Goal: Information Seeking & Learning: Get advice/opinions

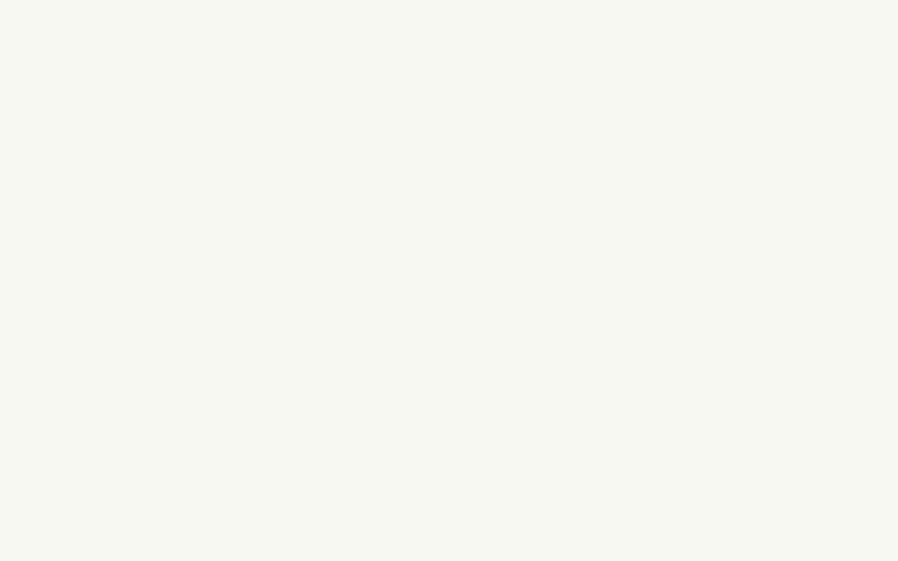
select select "US"
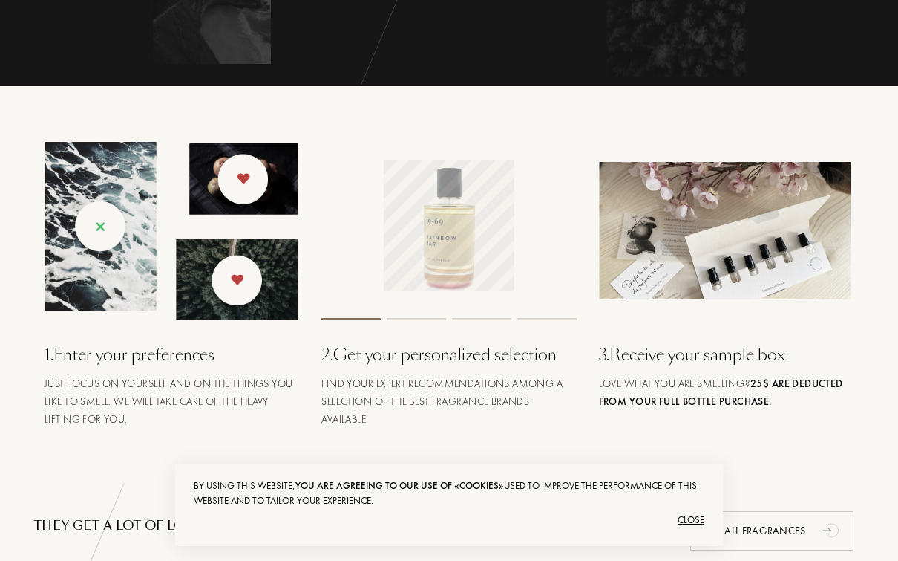
click at [688, 532] on div "Close" at bounding box center [449, 520] width 511 height 24
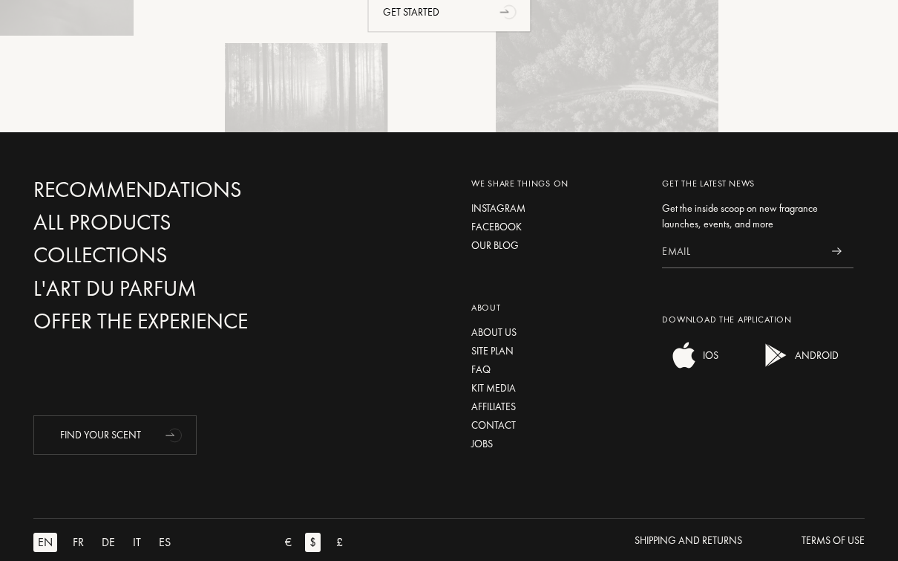
scroll to position [3548, 0]
click at [721, 537] on div "Shipping and Returns" at bounding box center [689, 540] width 108 height 16
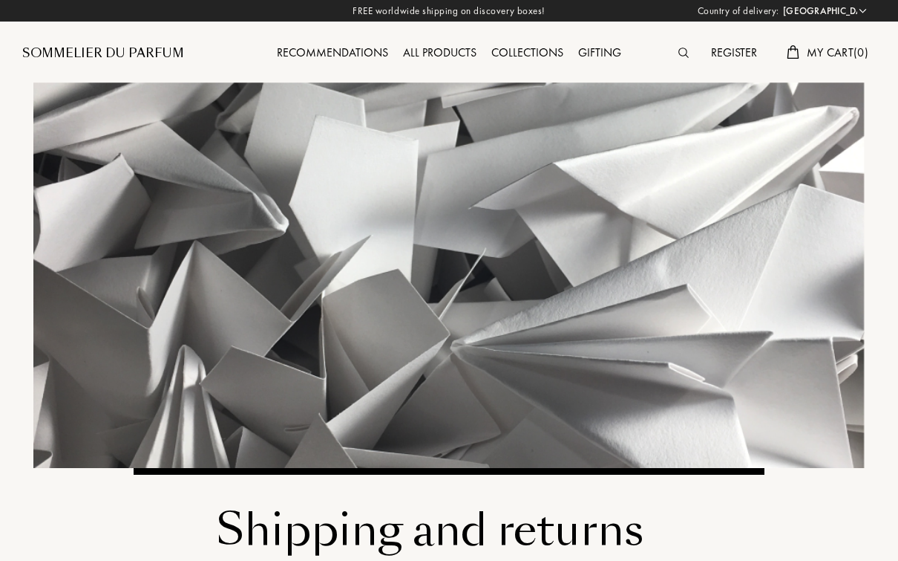
click at [841, 5] on select "Afghanistan Albania Algeria Andorra Angola Anguilla Antartica Antigua and Barbu…" at bounding box center [824, 11] width 89 height 15
select select "MX"
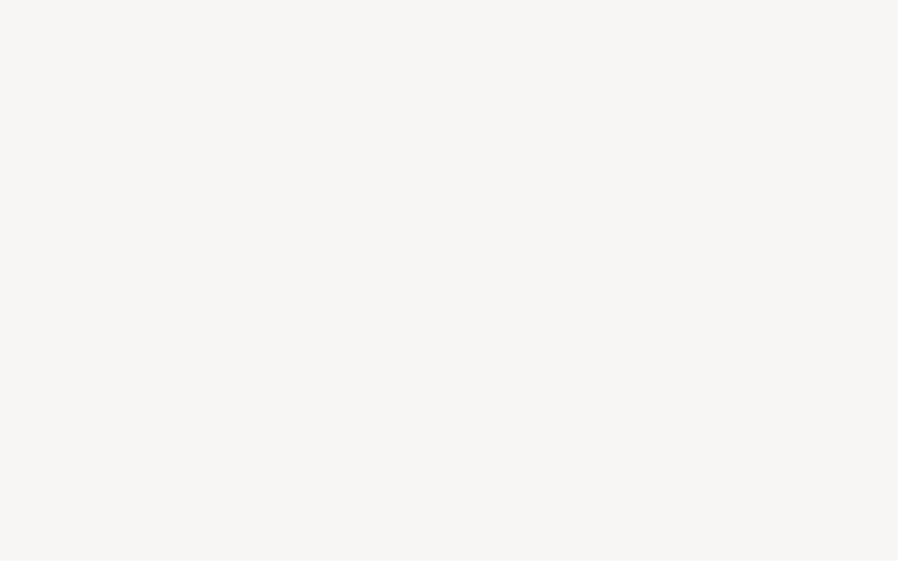
select select "MX"
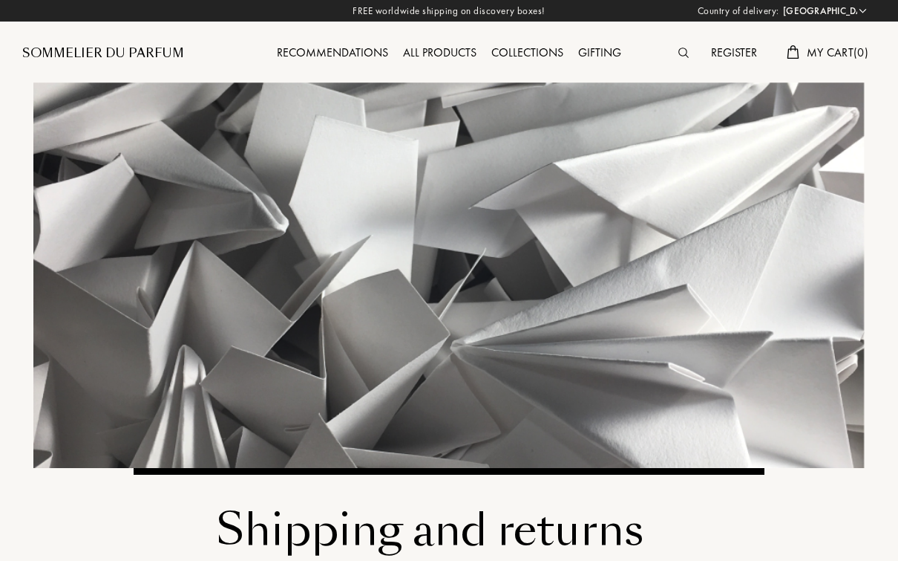
click at [311, 48] on div "Recommendations" at bounding box center [333, 53] width 126 height 19
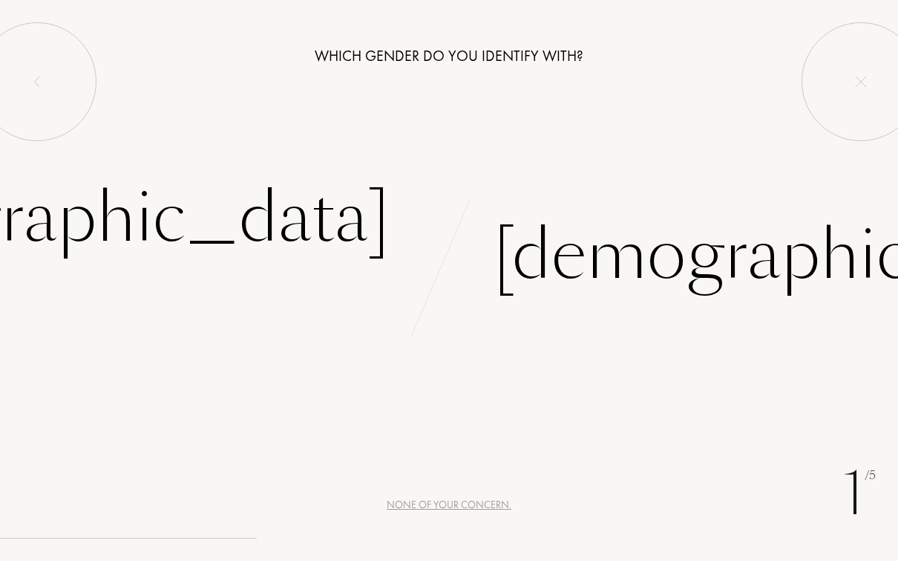
click at [596, 252] on div "Male" at bounding box center [804, 255] width 620 height 100
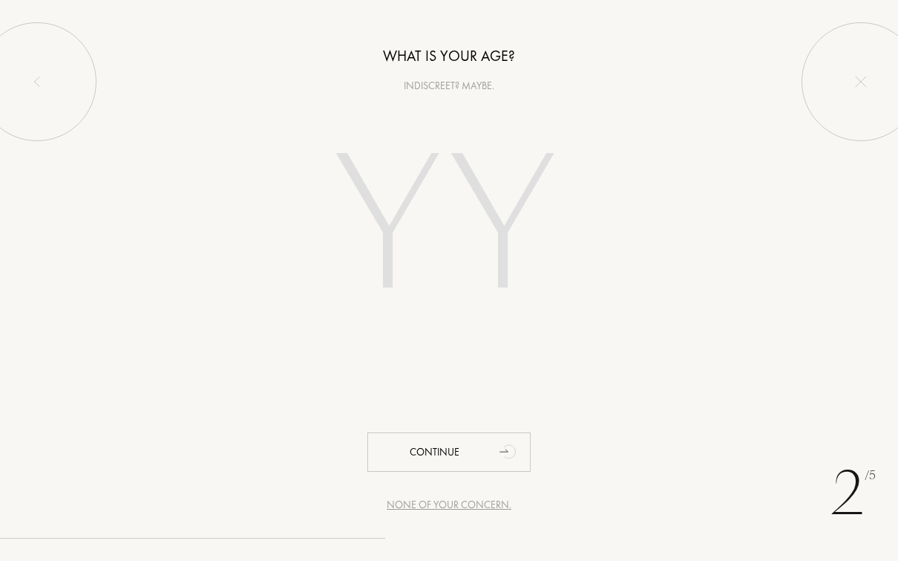
click at [402, 244] on input "number" at bounding box center [449, 229] width 319 height 256
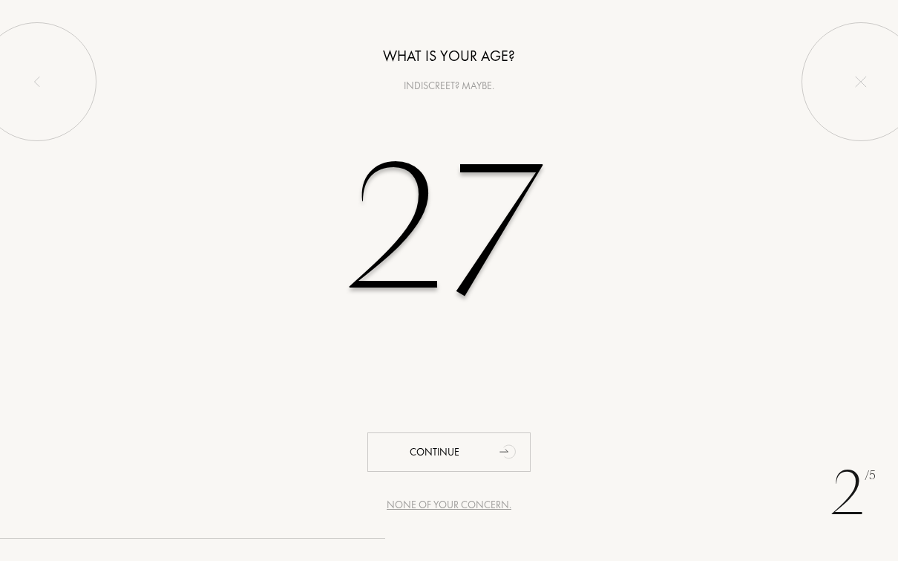
type input "27"
click at [485, 444] on div "Continue" at bounding box center [449, 451] width 163 height 39
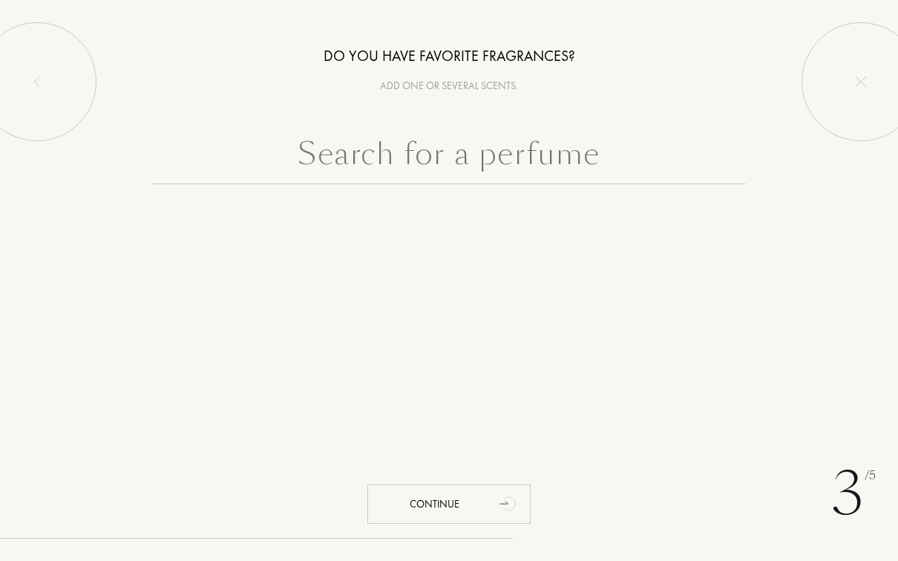
click at [549, 173] on input "text" at bounding box center [449, 157] width 594 height 53
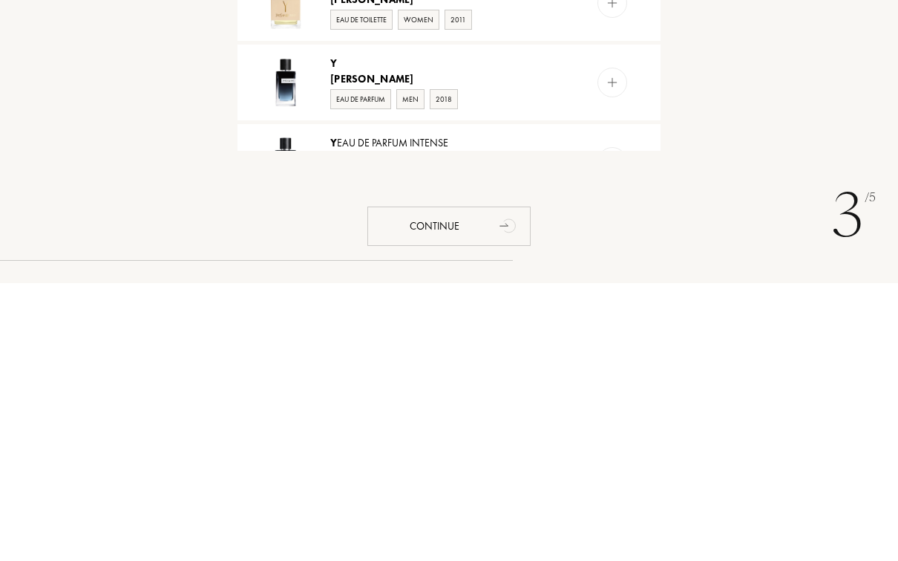
scroll to position [217, 0]
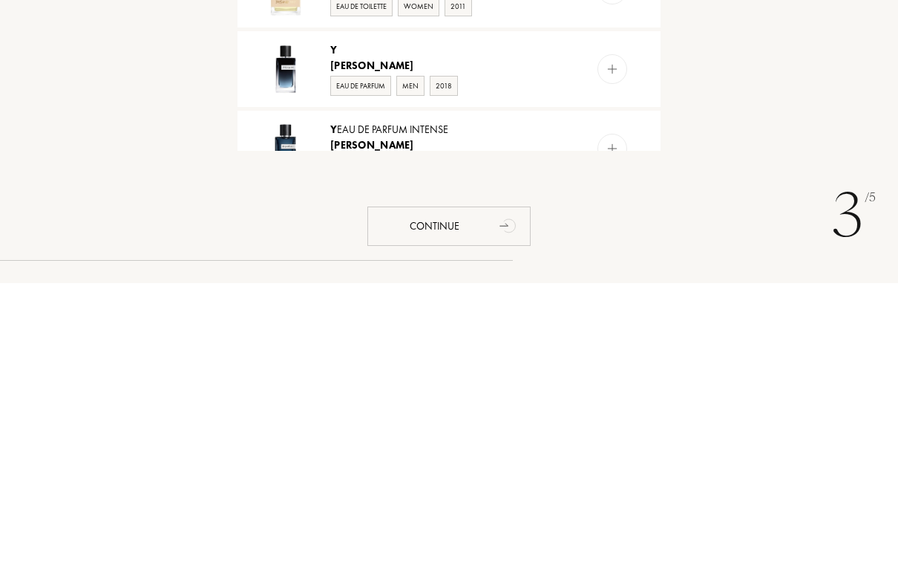
type input "Y ysl"
click at [537, 351] on div "Eau de Parfum Men 2018" at bounding box center [448, 362] width 236 height 22
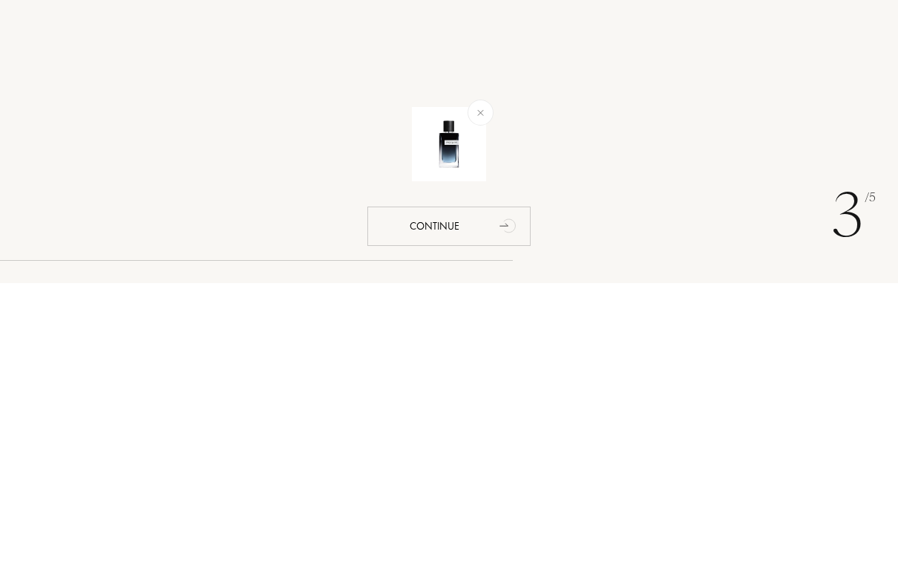
scroll to position [0, 0]
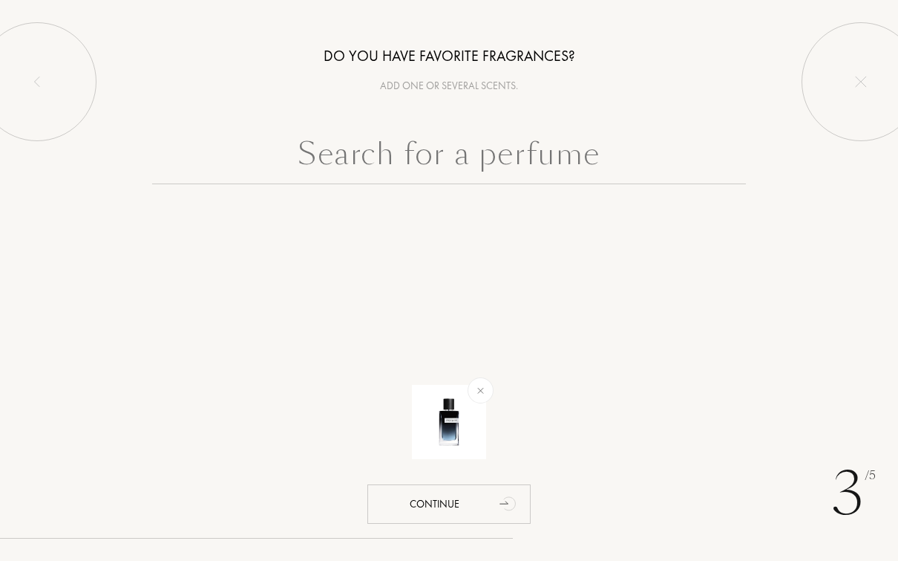
click at [580, 177] on input "text" at bounding box center [449, 157] width 594 height 53
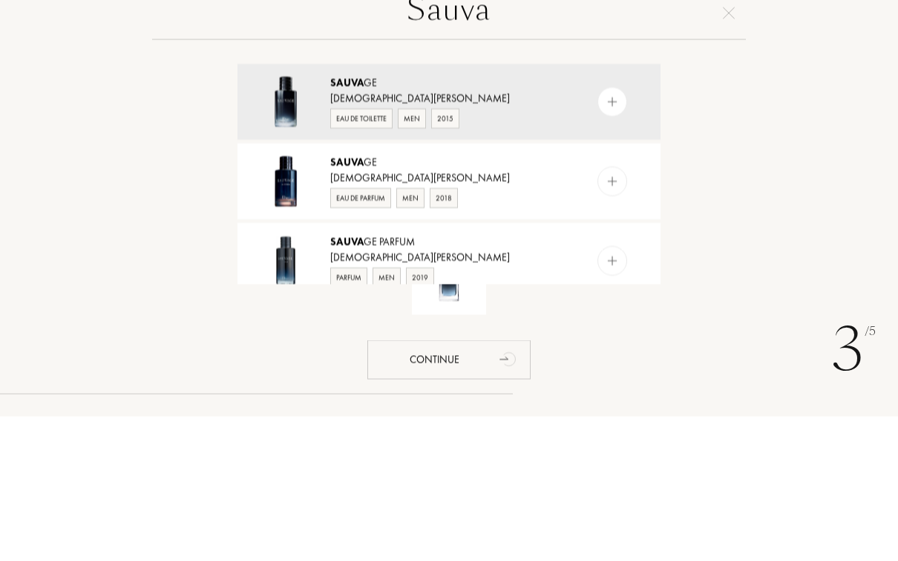
type input "Sauva"
click at [538, 330] on div "Eau de Parfum Men 2018" at bounding box center [448, 341] width 236 height 22
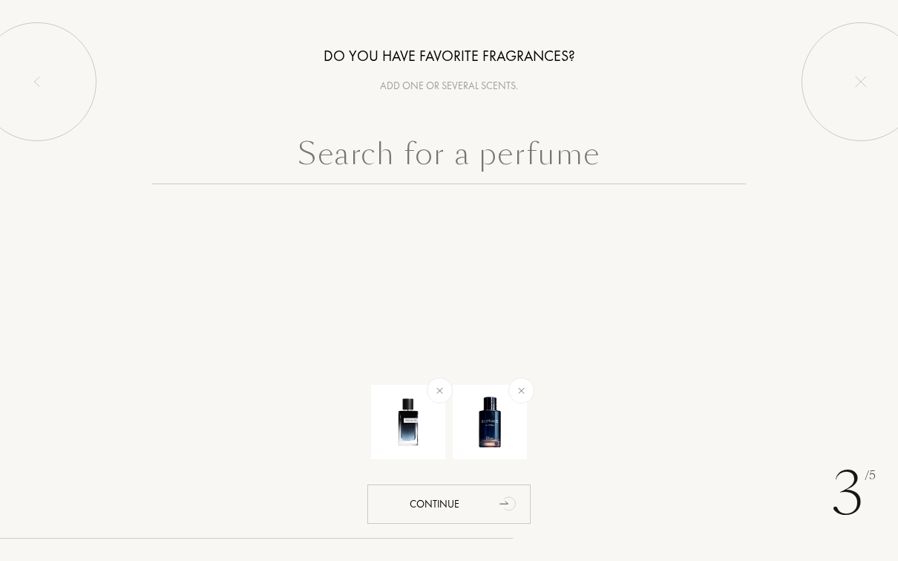
click at [591, 184] on input "text" at bounding box center [449, 157] width 594 height 53
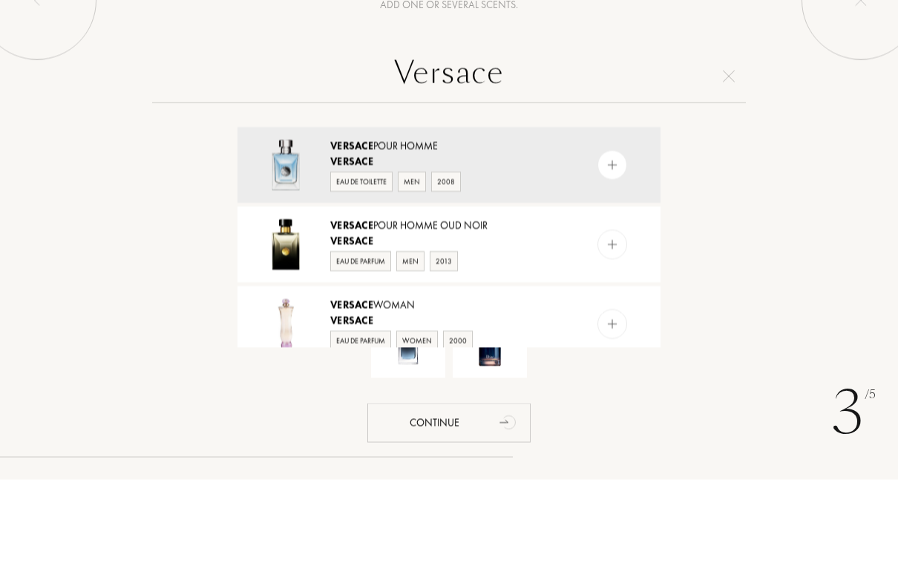
type input "Versace"
click at [517, 235] on div "Versace" at bounding box center [448, 243] width 236 height 16
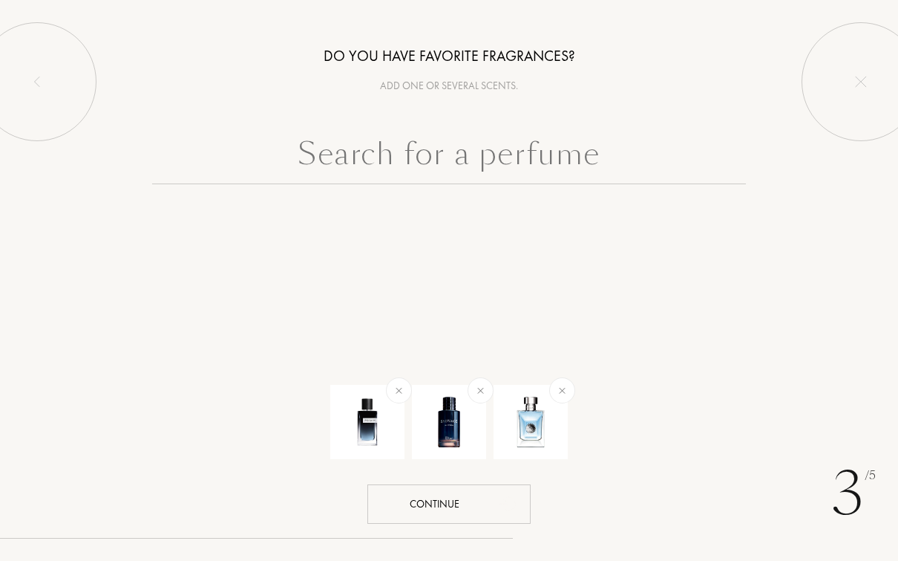
click at [398, 503] on div "Continue" at bounding box center [449, 503] width 163 height 39
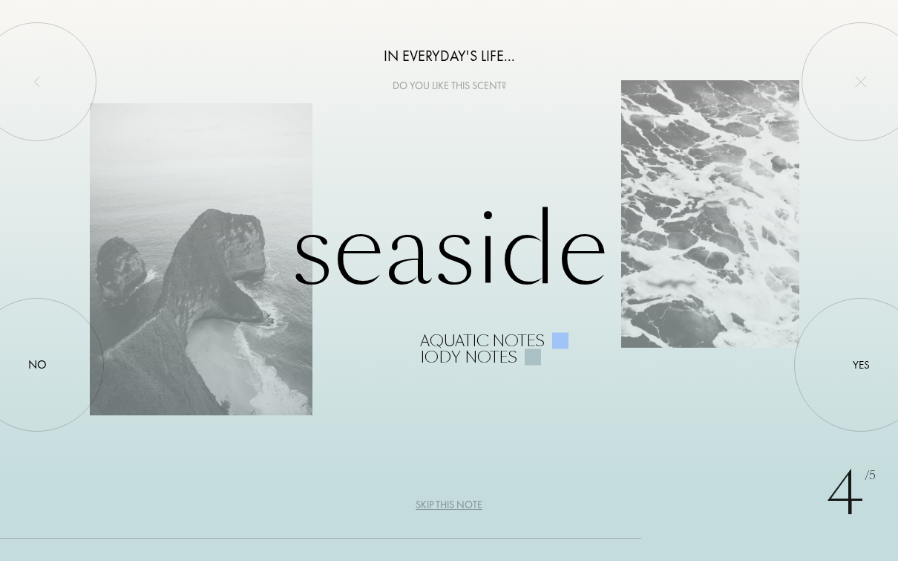
click at [861, 365] on div at bounding box center [861, 365] width 0 height 0
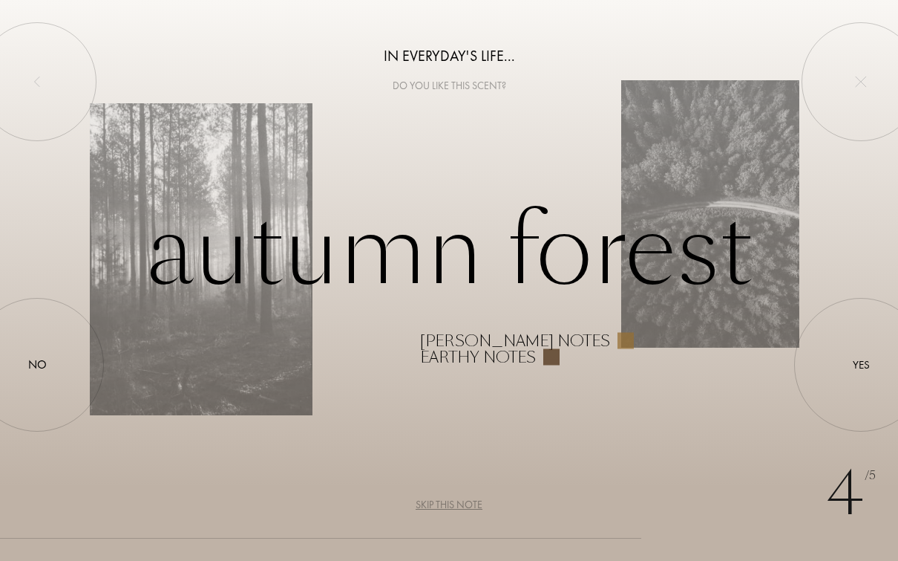
click at [861, 365] on div at bounding box center [861, 365] width 0 height 0
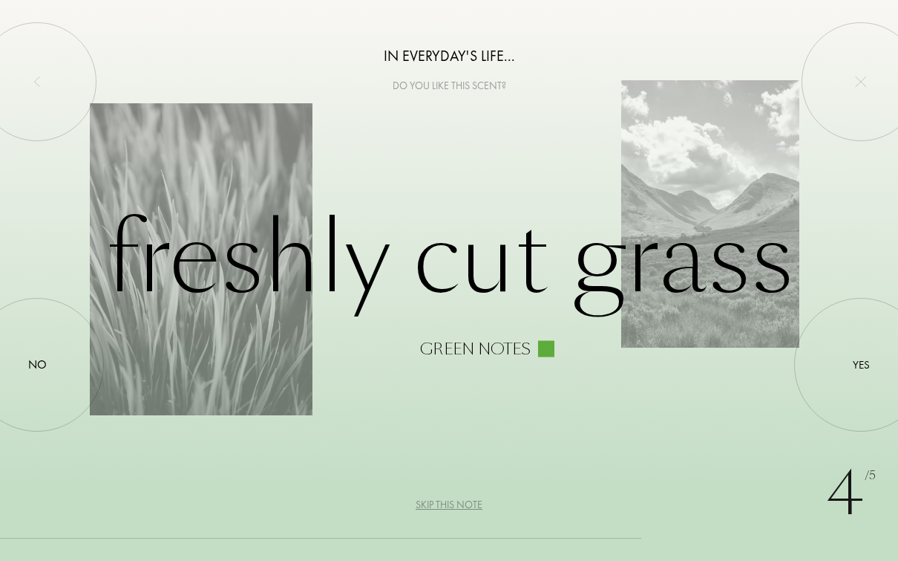
click at [861, 365] on div at bounding box center [861, 365] width 0 height 0
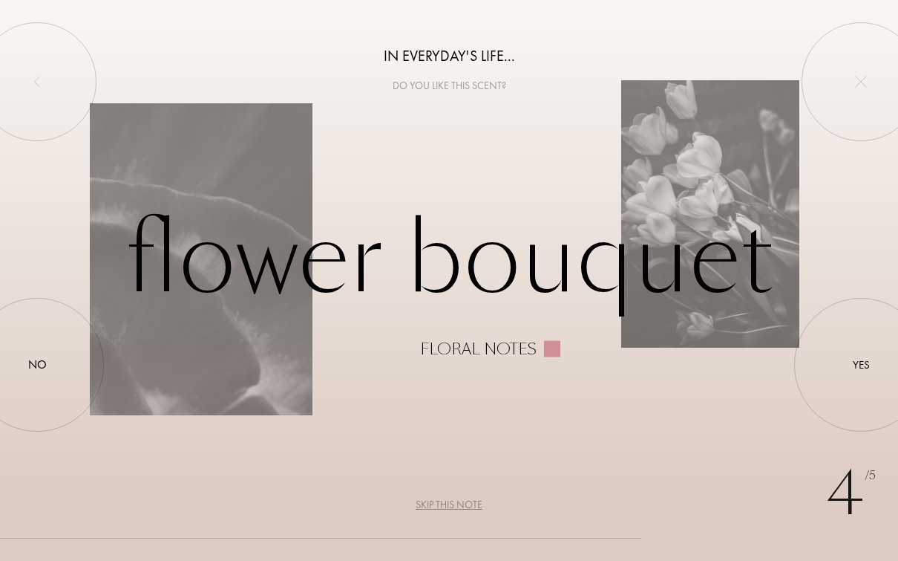
click at [861, 365] on div at bounding box center [861, 365] width 0 height 0
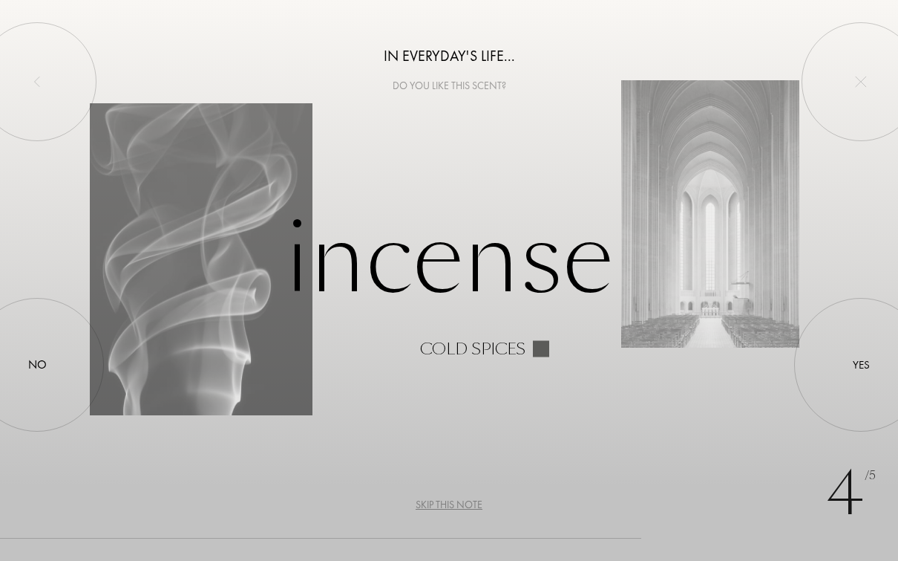
click at [861, 365] on div at bounding box center [861, 365] width 0 height 0
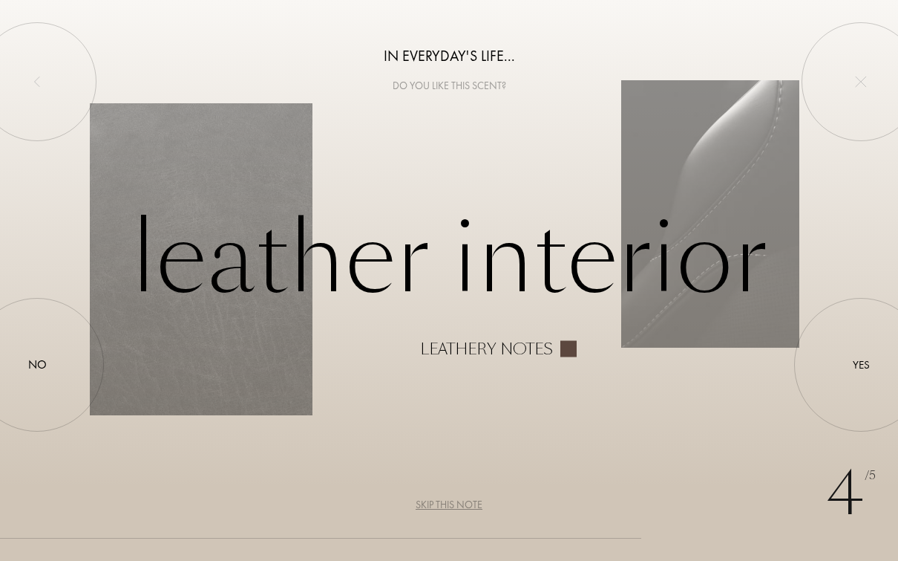
click at [861, 365] on div at bounding box center [861, 365] width 0 height 0
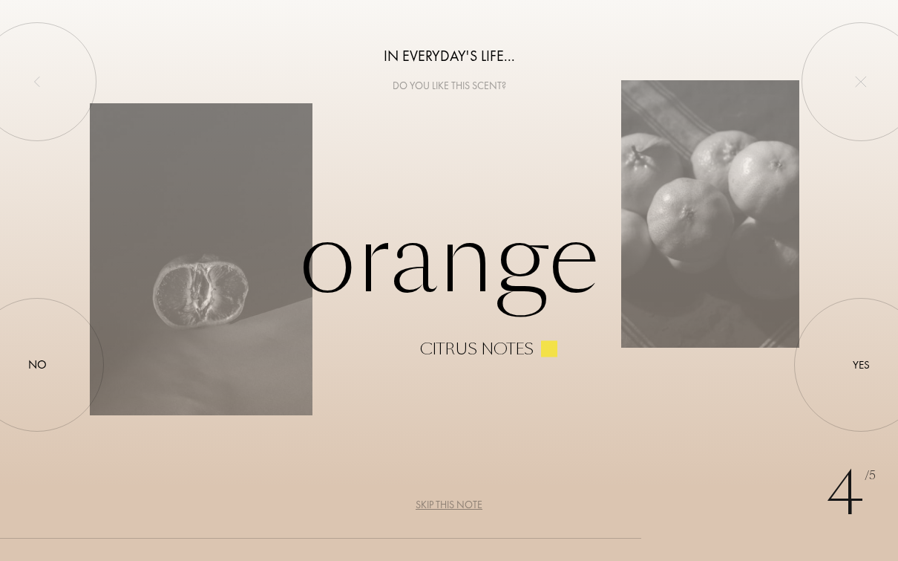
click at [853, 362] on div "Yes" at bounding box center [861, 364] width 17 height 17
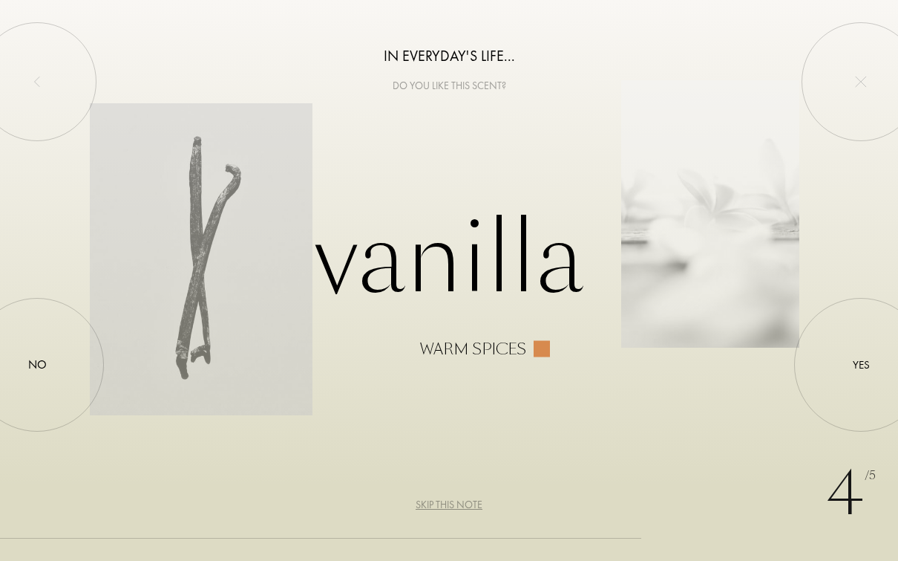
click at [861, 365] on div at bounding box center [861, 365] width 0 height 0
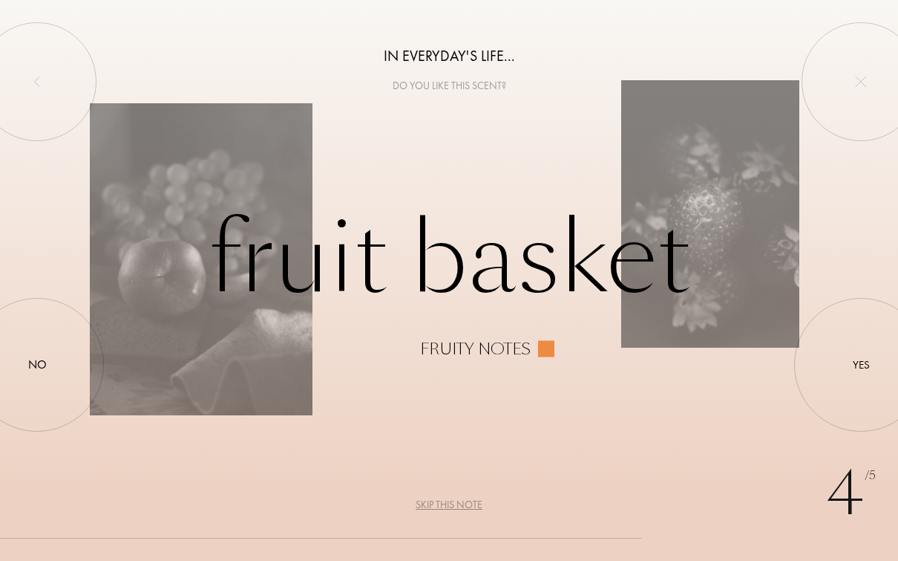
click at [861, 365] on div at bounding box center [861, 365] width 0 height 0
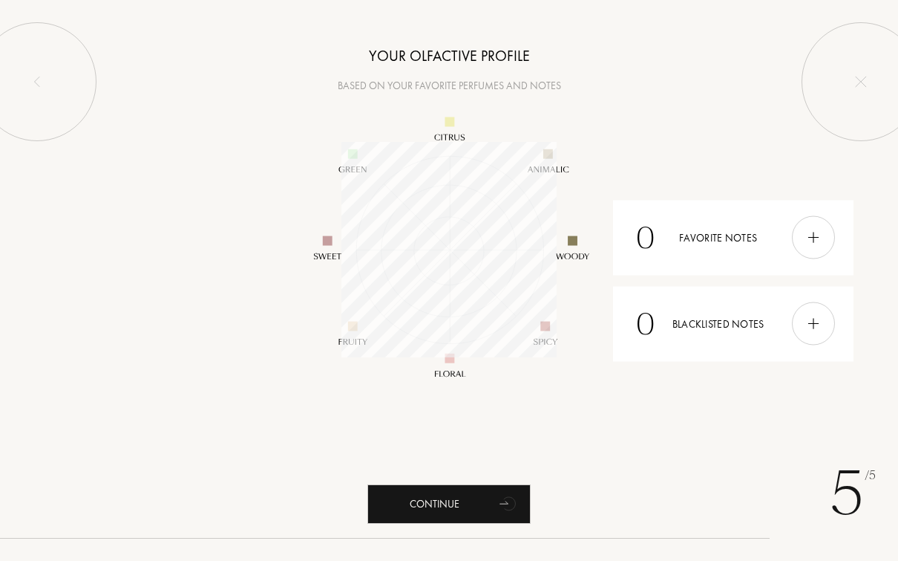
scroll to position [215, 215]
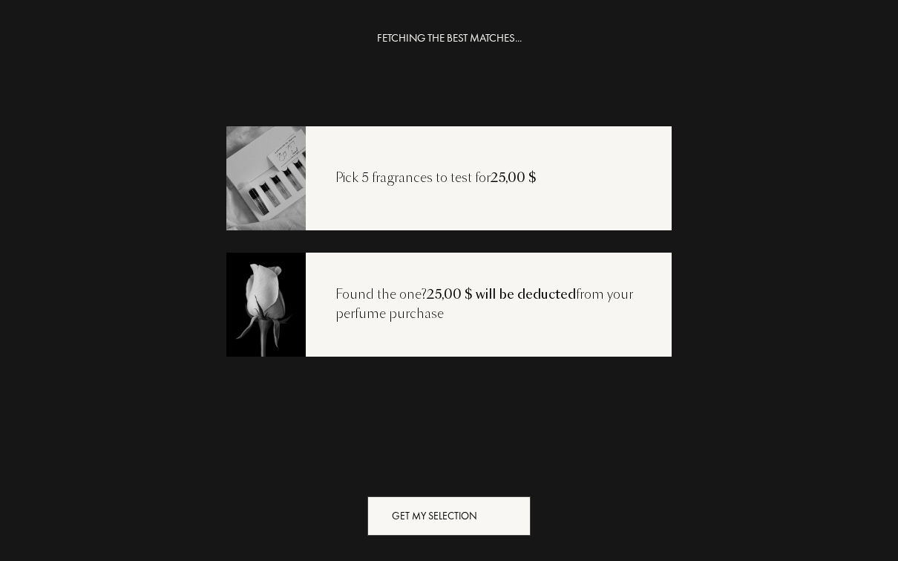
click at [486, 518] on div "Get my selection" at bounding box center [449, 515] width 163 height 39
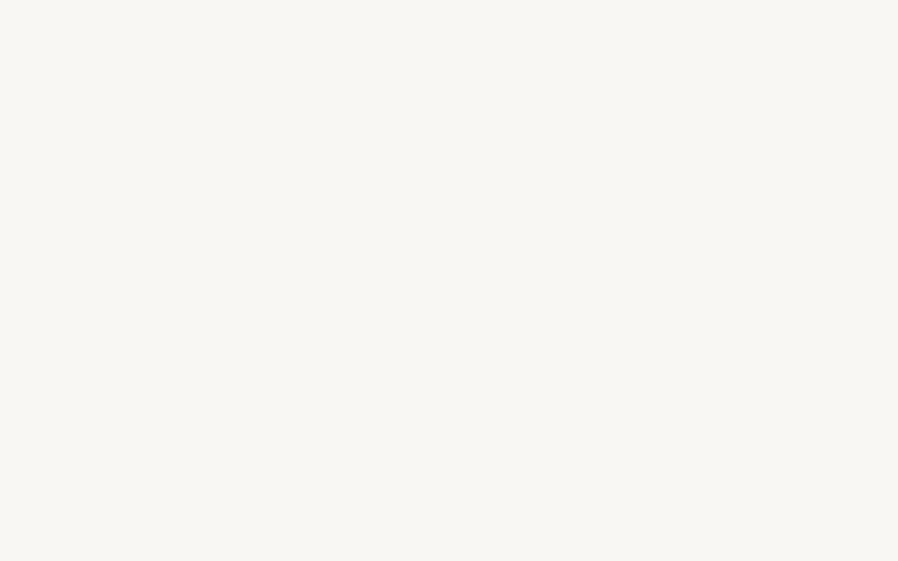
select select "MX"
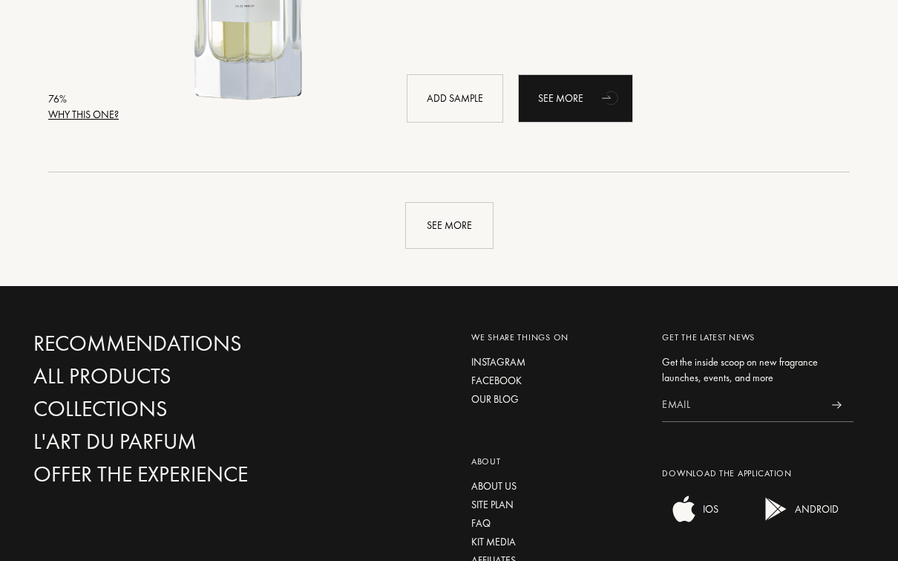
scroll to position [3589, 0]
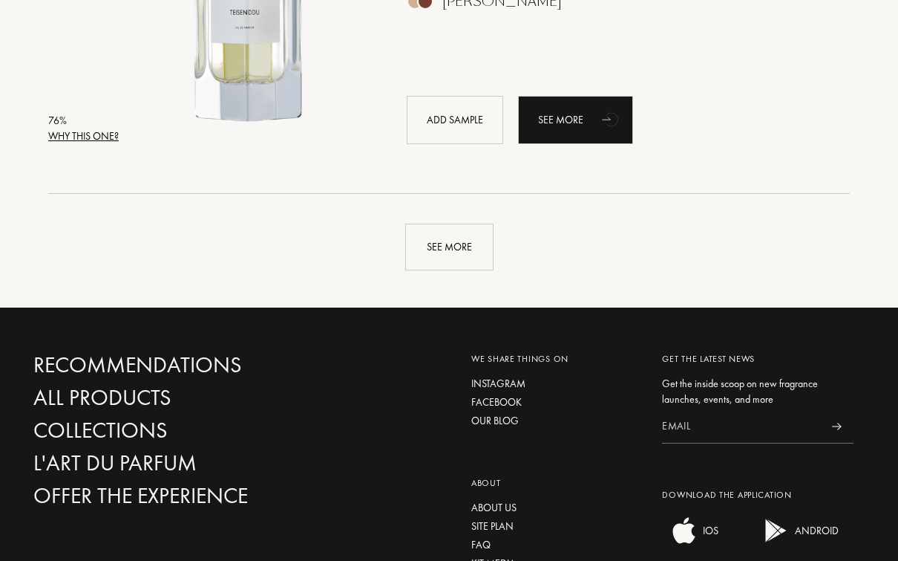
click at [448, 261] on div "See more" at bounding box center [449, 247] width 88 height 47
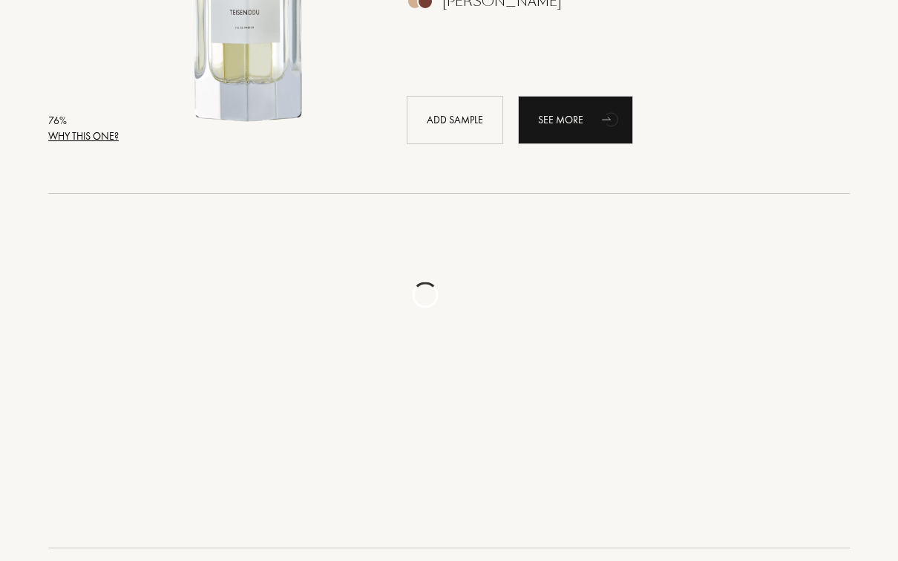
scroll to position [3589, 0]
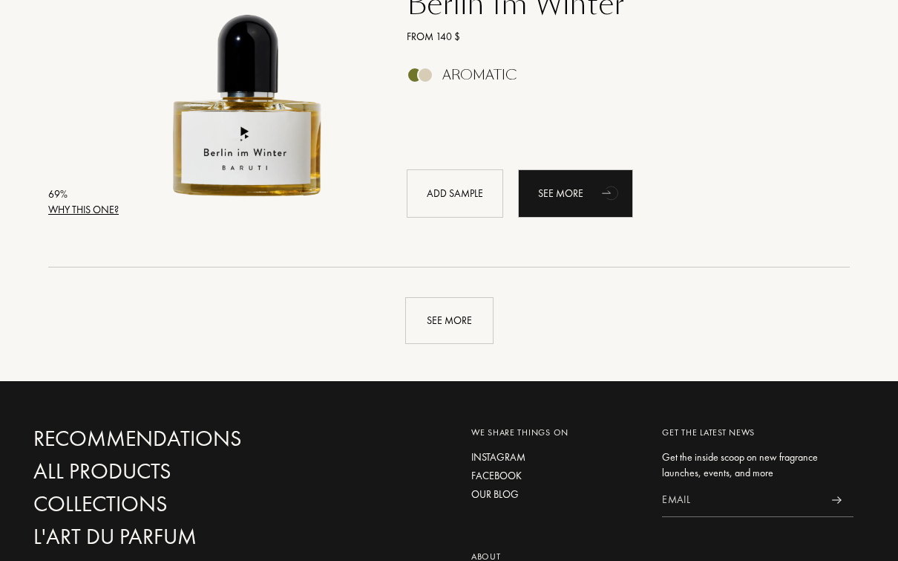
click at [465, 330] on div "See more" at bounding box center [449, 321] width 88 height 47
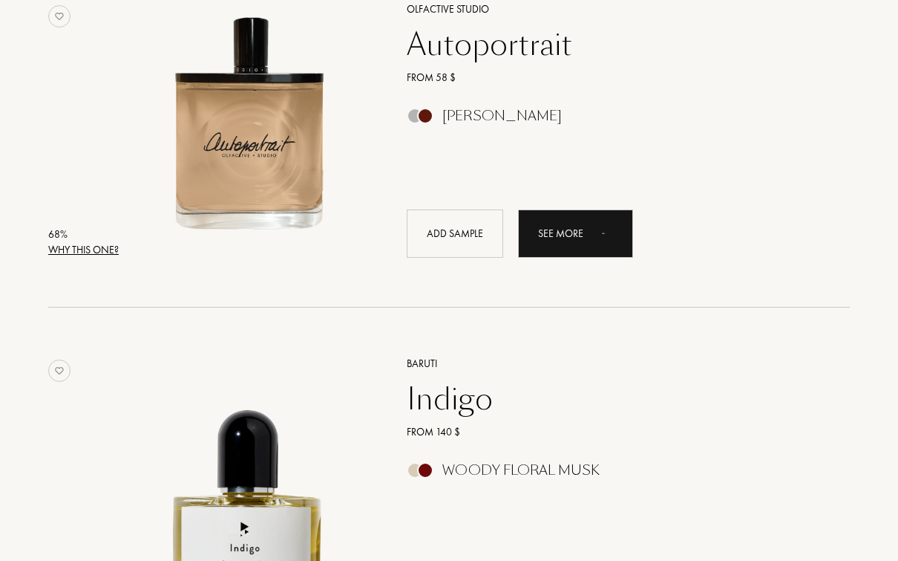
scroll to position [7383, 0]
